Goal: Task Accomplishment & Management: Use online tool/utility

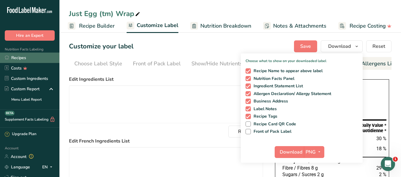
scroll to position [0, 54]
click at [22, 56] on link "Recipes" at bounding box center [29, 58] width 59 height 10
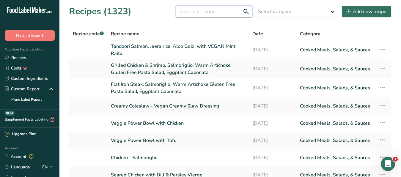
click at [201, 10] on input "text" at bounding box center [214, 12] width 76 height 12
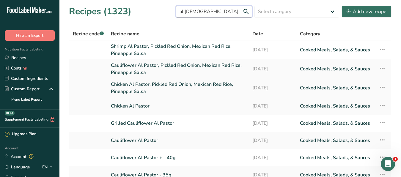
type input "al [DEMOGRAPHIC_DATA]"
click at [135, 83] on link "Chicken Al Pastor, Pickled Red Onion, Mexican Red Rice, Pineapple Salsa" at bounding box center [178, 88] width 134 height 14
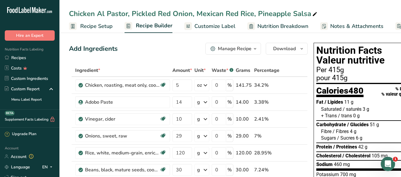
click at [204, 26] on span "Customize Label" at bounding box center [214, 26] width 41 height 8
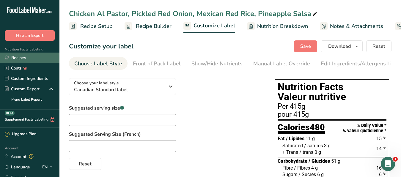
scroll to position [0, 57]
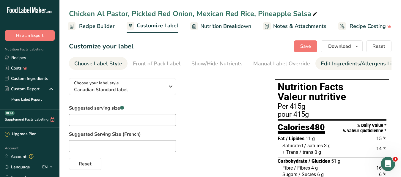
click at [331, 63] on div "Edit Ingredients/Allergens List" at bounding box center [358, 64] width 75 height 8
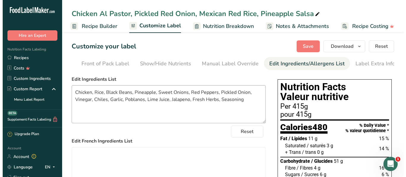
scroll to position [0, 54]
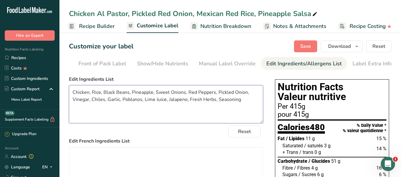
drag, startPoint x: 243, startPoint y: 104, endPoint x: 54, endPoint y: 95, distance: 189.2
click at [69, 95] on textarea "Chicken, Rice, Black Beans, Pineapple, Sweet Onions, Red Peppers, Pickled Onion…" at bounding box center [166, 104] width 194 height 38
click at [96, 24] on span "Recipe Builder" at bounding box center [97, 26] width 36 height 8
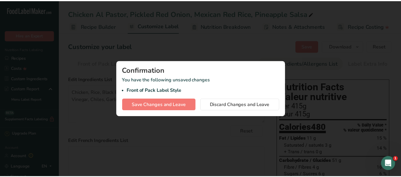
scroll to position [0, 52]
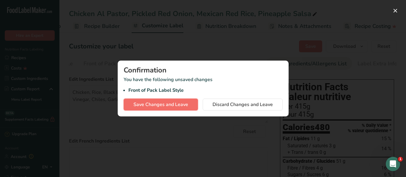
click at [157, 106] on span "Save Changes and Leave" at bounding box center [160, 104] width 55 height 7
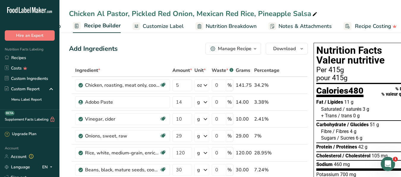
click at [224, 49] on div "Manage Recipe" at bounding box center [235, 48] width 34 height 7
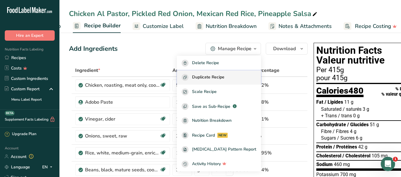
click at [219, 76] on span "Duplicate Recipe" at bounding box center [208, 77] width 32 height 7
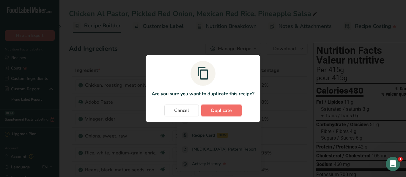
click at [222, 111] on span "Duplicate" at bounding box center [221, 110] width 21 height 7
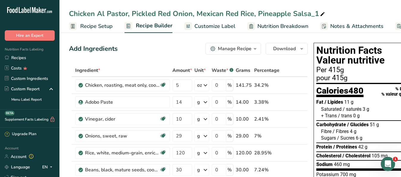
click at [322, 13] on icon at bounding box center [322, 14] width 5 height 8
click at [93, 15] on input "Chicken Al Pastor, Pickled Red Onion, Mexican Red Rice, Pineapple Salsa" at bounding box center [230, 13] width 322 height 11
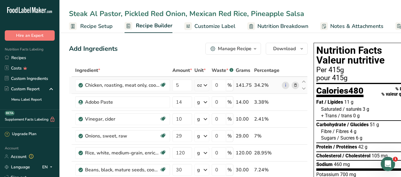
type input "Steak Al Pastor, Pickled Red Onion, Mexican Red Rice, Pineapple Salsa"
click at [295, 86] on icon at bounding box center [295, 85] width 4 height 6
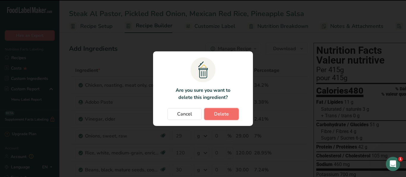
click at [230, 116] on button "Delete" at bounding box center [221, 114] width 34 height 12
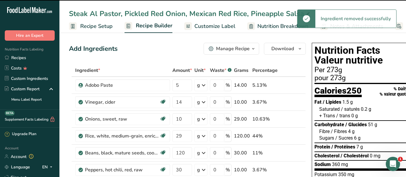
type input "14"
type input "10"
type input "29"
type input "120"
type input "30"
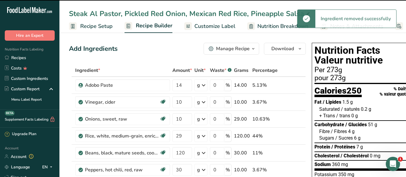
type input "10"
type input "30"
type input "5"
type input "1"
type input "3"
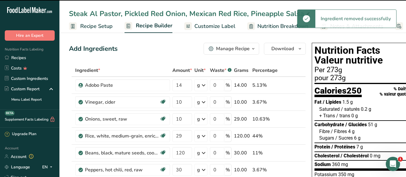
type input "20"
type input "0.75"
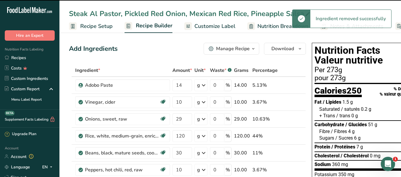
scroll to position [152, 0]
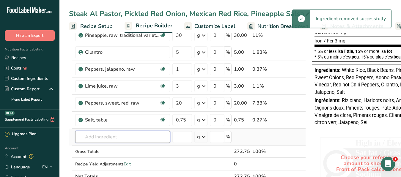
click at [99, 135] on input "text" at bounding box center [122, 137] width 95 height 12
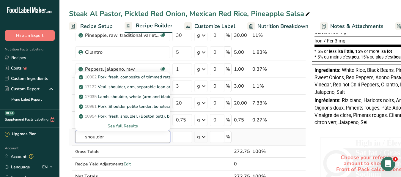
click at [85, 138] on input "shoulder" at bounding box center [122, 137] width 95 height 12
type input "beef shoulder"
click at [127, 127] on div "See full Results" at bounding box center [122, 126] width 85 height 6
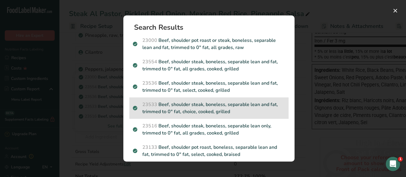
click at [207, 106] on p "23533 Beef, shoulder steak, boneless, separable lean and fat, trimmed to 0" fat…" at bounding box center [209, 108] width 152 height 14
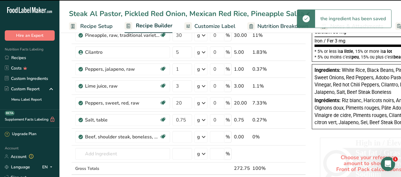
type input "0"
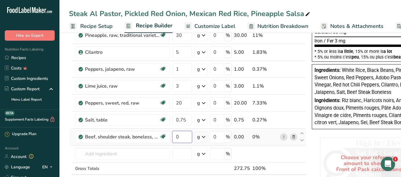
drag, startPoint x: 184, startPoint y: 136, endPoint x: 177, endPoint y: 141, distance: 7.9
click at [177, 141] on input "0" at bounding box center [182, 137] width 20 height 12
type input "5"
click at [204, 137] on div "Ingredient * Amount * Unit * Waste * .a-a{fill:#347362;}.b-a{fill:#fff;} Grams …" at bounding box center [187, 56] width 237 height 287
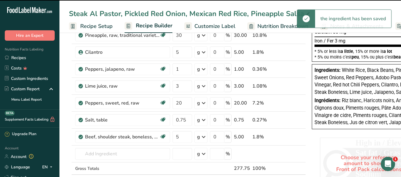
click at [204, 138] on icon at bounding box center [203, 137] width 7 height 11
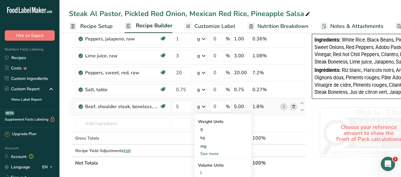
scroll to position [212, 0]
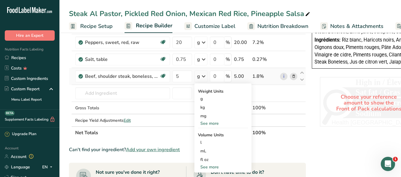
click at [210, 123] on div "See more" at bounding box center [223, 123] width 50 height 6
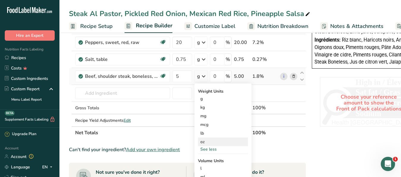
click at [207, 143] on div "oz" at bounding box center [223, 142] width 50 height 9
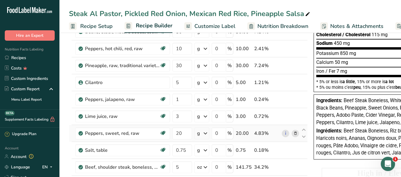
scroll to position [152, 0]
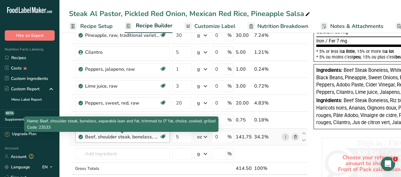
click at [130, 138] on div "Beef, shoulder steak, boneless, separable lean and fat, trimmed to 0" fat, choi…" at bounding box center [122, 136] width 74 height 7
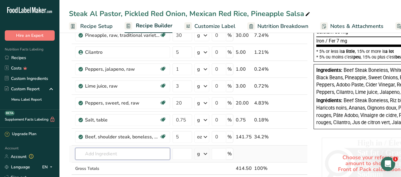
click at [125, 150] on input "text" at bounding box center [122, 154] width 95 height 12
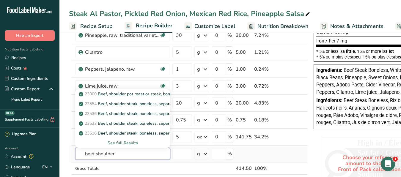
type input "beef shoulder"
click at [131, 142] on div "See full Results" at bounding box center [122, 143] width 85 height 6
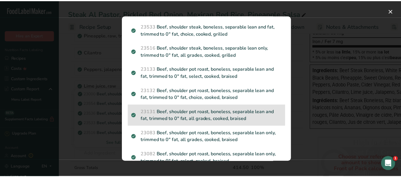
scroll to position [39, 0]
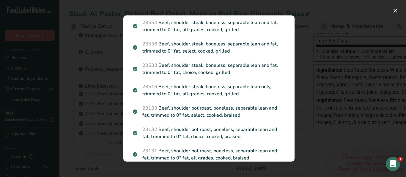
click at [98, 149] on div "Search results modal" at bounding box center [203, 88] width 406 height 177
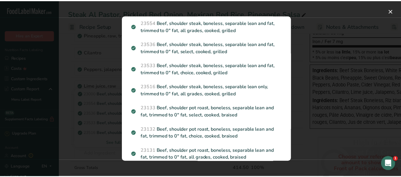
scroll to position [0, 0]
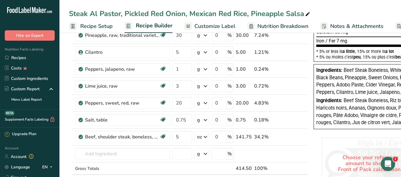
click at [222, 26] on span "Customize Label" at bounding box center [214, 26] width 41 height 8
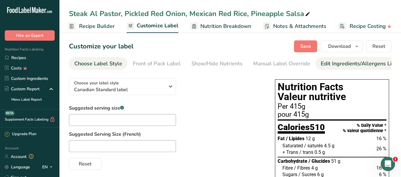
click at [340, 64] on div "Edit Ingredients/Allergens List" at bounding box center [358, 64] width 75 height 8
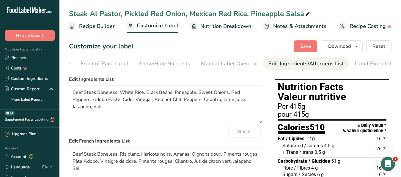
scroll to position [0, 54]
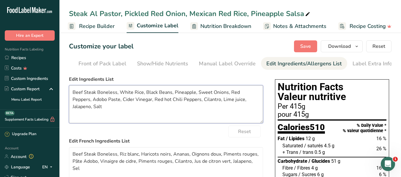
drag, startPoint x: 256, startPoint y: 105, endPoint x: 44, endPoint y: 94, distance: 211.8
click at [69, 94] on textarea "Beef Steak Boneless, White Rice, Black Beans, Pineapple, Sweet Onions, Red Pepp…" at bounding box center [166, 104] width 194 height 38
paste textarea "Chicken, Rice, Black Beans, Pineapple, Sweet Onions, Red Peppers, Pickled Onion…"
click at [69, 99] on textarea "Chicken, Rice, Black Beans, Pineapple, Sweet Onions, Red Peppers, Pickled Onion…" at bounding box center [166, 104] width 194 height 38
click at [127, 109] on textarea "Beef, Rice, Black Beans, Pineapple, Sweet Onions, Red Peppers, Pickled Onion, V…" at bounding box center [166, 104] width 194 height 38
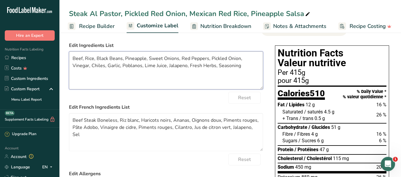
scroll to position [61, 0]
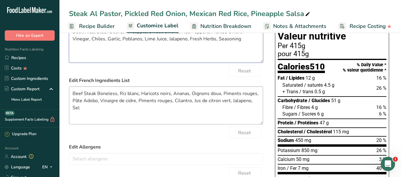
type textarea "Beef, Rice, Black Beans, Pineapple, Sweet Onions, Red Peppers, Pickled Onion, V…"
drag, startPoint x: 72, startPoint y: 97, endPoint x: 260, endPoint y: 111, distance: 188.3
click at [260, 111] on textarea "Beef Steak Boneless, Riz blanc, Haricots noirs, Ananas, Oignons doux, Piments r…" at bounding box center [166, 105] width 194 height 38
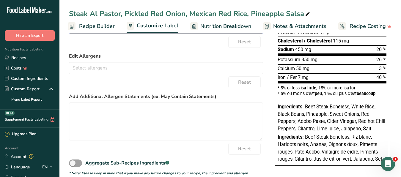
scroll to position [0, 0]
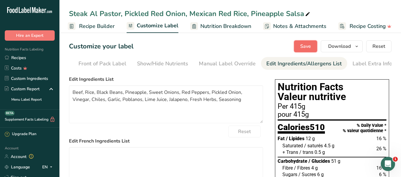
click at [305, 48] on span "Save" at bounding box center [305, 46] width 11 height 7
click at [338, 47] on span "Download" at bounding box center [339, 46] width 23 height 7
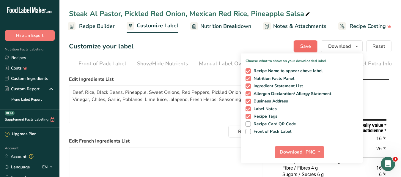
click at [307, 44] on span "Save" at bounding box center [305, 46] width 11 height 7
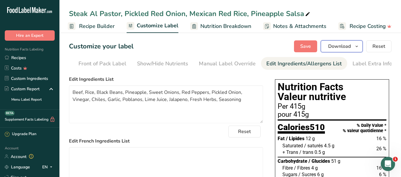
click at [331, 49] on span "Download" at bounding box center [339, 46] width 23 height 7
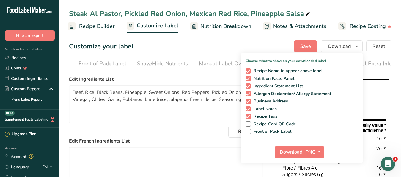
click at [307, 14] on icon at bounding box center [307, 14] width 5 height 8
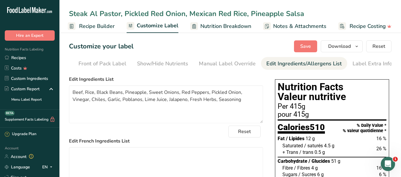
drag, startPoint x: 307, startPoint y: 14, endPoint x: 70, endPoint y: 16, distance: 236.5
click at [70, 16] on input "Steak Al Pastor, Pickled Red Onion, Mexican Red Rice, Pineapple Salsa" at bounding box center [230, 13] width 322 height 11
click at [333, 45] on span "Download" at bounding box center [339, 46] width 23 height 7
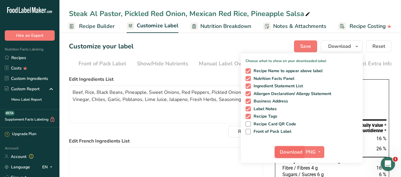
click at [295, 149] on span "Download" at bounding box center [291, 152] width 23 height 7
click at [106, 26] on span "Recipe Builder" at bounding box center [97, 26] width 36 height 8
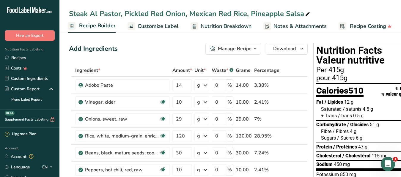
click at [238, 49] on div "Manage Recipe" at bounding box center [235, 48] width 34 height 7
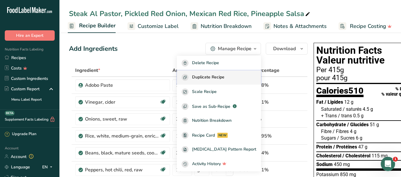
click at [223, 73] on button "Duplicate Recipe" at bounding box center [219, 77] width 84 height 15
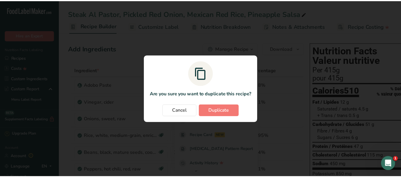
scroll to position [0, 52]
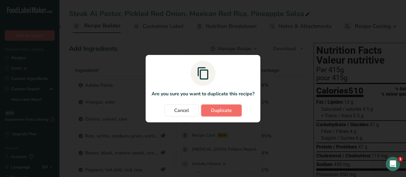
click at [227, 112] on span "Duplicate" at bounding box center [221, 110] width 21 height 7
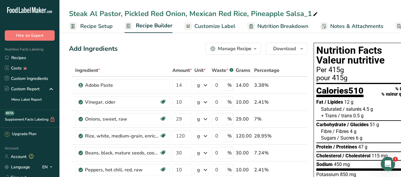
click at [316, 13] on icon at bounding box center [315, 14] width 5 height 8
click at [90, 12] on input "Steak Al Pastor, Pickled Red Onion, Mexican Red Rice, Pineapple Salsa" at bounding box center [230, 13] width 322 height 11
drag, startPoint x: 86, startPoint y: 14, endPoint x: 56, endPoint y: 10, distance: 30.9
click at [69, 10] on input "Steak Al Pastor, Pickled Red Onion, Mexican Red Rice, Pineapple Salsa" at bounding box center [230, 13] width 322 height 11
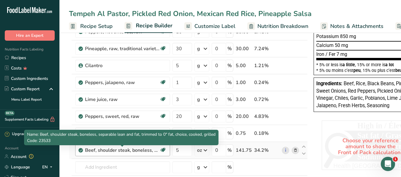
scroll to position [182, 0]
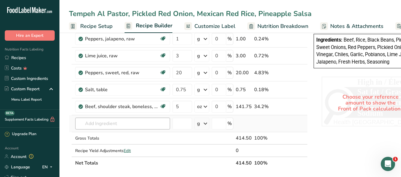
type input "Tempeh Al Pastor, Pickled Red Onion, Mexican Red Rice, Pineapple Salsa"
click at [104, 126] on input "text" at bounding box center [122, 124] width 95 height 12
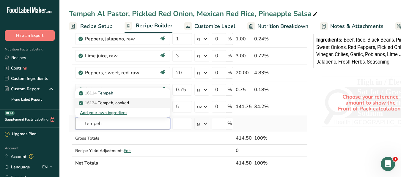
type input "tempeh"
click at [111, 103] on p "16174 Tempeh, cooked" at bounding box center [104, 103] width 49 height 6
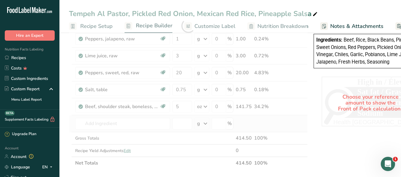
type input "Tempeh, cooked"
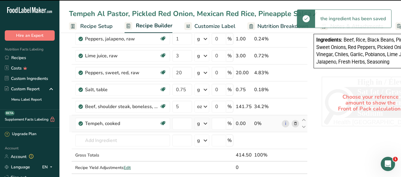
type input "0"
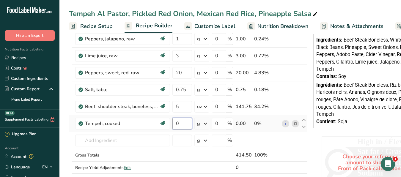
drag, startPoint x: 181, startPoint y: 124, endPoint x: 176, endPoint y: 125, distance: 5.1
click at [176, 125] on input "0" at bounding box center [182, 124] width 20 height 12
type input "5"
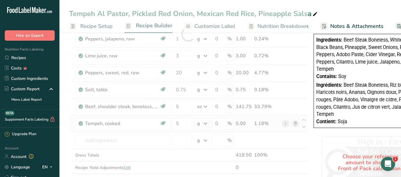
click at [205, 125] on div "Ingredient * Amount * Unit * Waste * .a-a{fill:#347362;}.b-a{fill:#fff;} Grams …" at bounding box center [188, 34] width 239 height 304
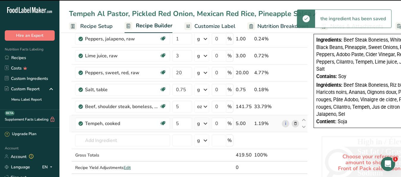
click at [206, 126] on icon at bounding box center [205, 123] width 7 height 11
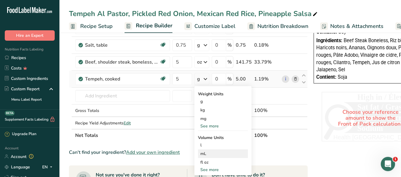
scroll to position [242, 0]
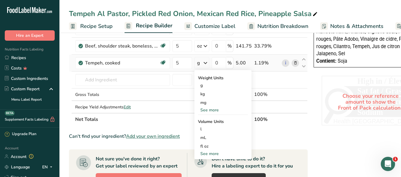
click at [208, 110] on div "See more" at bounding box center [223, 110] width 50 height 6
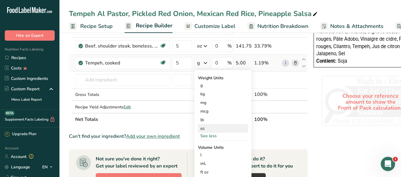
click at [202, 129] on div "oz" at bounding box center [223, 128] width 50 height 9
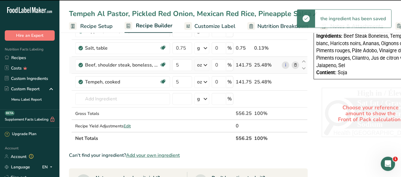
scroll to position [212, 0]
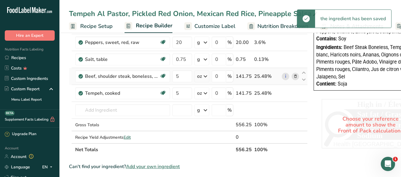
click at [296, 77] on icon at bounding box center [295, 76] width 4 height 6
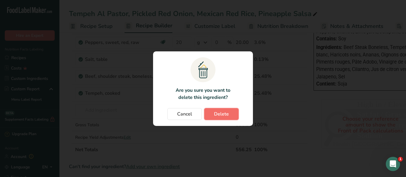
click at [233, 113] on button "Delete" at bounding box center [221, 114] width 34 height 12
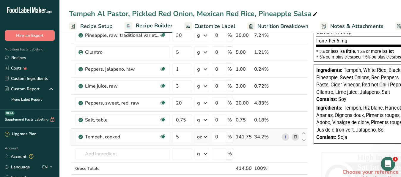
scroll to position [0, 0]
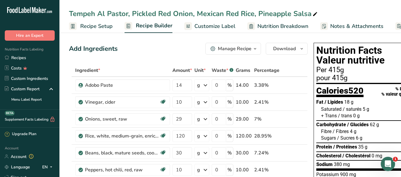
click at [215, 27] on span "Customize Label" at bounding box center [214, 26] width 41 height 8
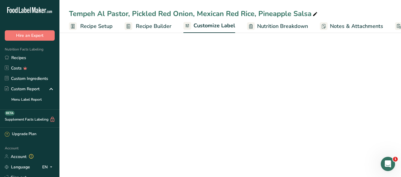
scroll to position [0, 57]
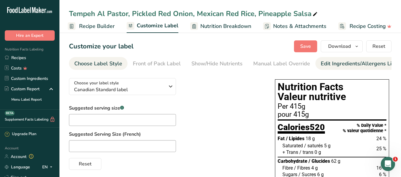
click at [329, 64] on div "Edit Ingredients/Allergens List" at bounding box center [358, 64] width 75 height 8
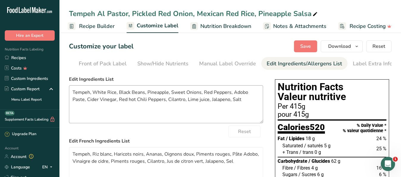
scroll to position [0, 54]
drag, startPoint x: 237, startPoint y: 107, endPoint x: 94, endPoint y: 100, distance: 142.8
click at [94, 100] on textarea "Tempeh, White Rice, Black Beans, Pineapple, Sweet Onions, Red Peppers, Adobo Pa…" at bounding box center [166, 104] width 194 height 38
paste textarea "Rice, Black Beans, Pineapple, Sweet Onions, Red Peppers, Pickled Onion, Vinegar…"
type textarea "Tempeh, Rice, Black Beans, Pineapple, Sweet Onions, Red Peppers, Pickled Onion,…"
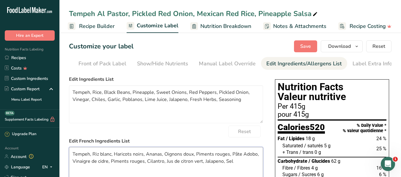
drag, startPoint x: 236, startPoint y: 166, endPoint x: 65, endPoint y: 155, distance: 170.9
click at [69, 155] on textarea "Tempeh, Riz blanc, Haricots noirs, Ananas, Oignons doux, Piments rouges, Pâte A…" at bounding box center [166, 166] width 194 height 38
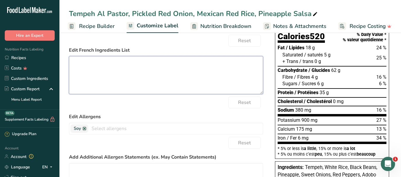
scroll to position [0, 0]
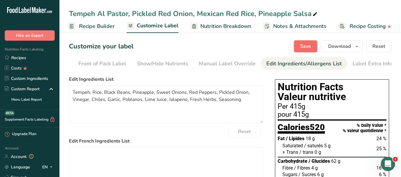
click at [303, 46] on span "Save" at bounding box center [305, 46] width 11 height 7
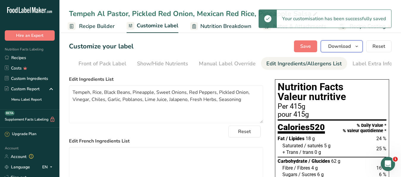
click at [333, 48] on span "Download" at bounding box center [339, 46] width 23 height 7
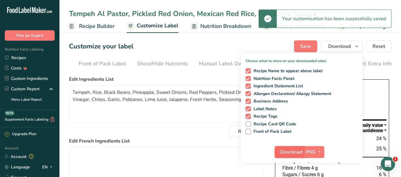
click at [288, 152] on span "Download" at bounding box center [291, 152] width 23 height 7
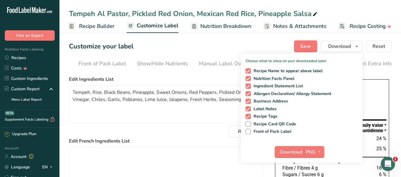
click at [85, 15] on div "Tempeh Al Pastor, Pickled Red Onion, Mexican Red Rice, Pineapple Salsa" at bounding box center [194, 13] width 250 height 11
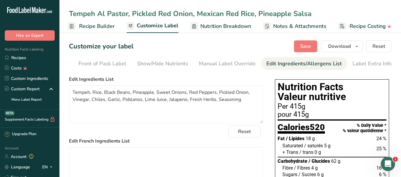
click at [68, 13] on div "Tempeh Al Pastor, Pickled Red Onion, Mexican Red Rice, Pineapple Salsa" at bounding box center [229, 13] width 341 height 11
drag, startPoint x: 71, startPoint y: 12, endPoint x: 311, endPoint y: 13, distance: 240.7
click at [311, 13] on div "Tempeh Al Pastor, Pickled Red Onion, Mexican Red Rice, Pineapple Salsa" at bounding box center [194, 13] width 250 height 11
drag, startPoint x: 311, startPoint y: 14, endPoint x: 67, endPoint y: 18, distance: 244.3
click at [69, 18] on input "Tempeh Al Pastor, Pickled Red Onion, Mexican Red Rice, Pineapple Salsa" at bounding box center [230, 13] width 322 height 11
